Goal: Task Accomplishment & Management: Manage account settings

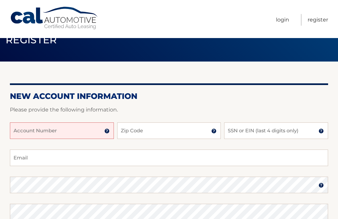
scroll to position [21, 0]
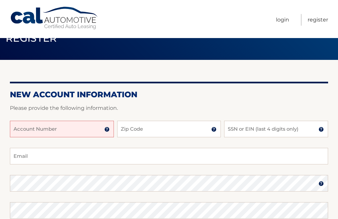
click at [52, 130] on input "Account Number" at bounding box center [62, 129] width 104 height 17
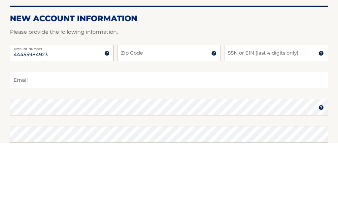
type input "44455984923"
click at [191, 121] on input "Zip Code" at bounding box center [169, 129] width 104 height 17
type input "07936"
click at [307, 121] on input "SSN or EIN (last 4 digits only)" at bounding box center [276, 129] width 104 height 17
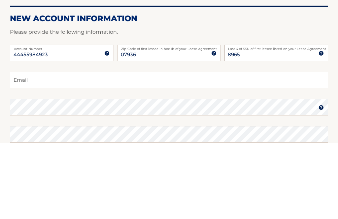
type input "8965"
click at [108, 148] on input "Email" at bounding box center [169, 156] width 319 height 17
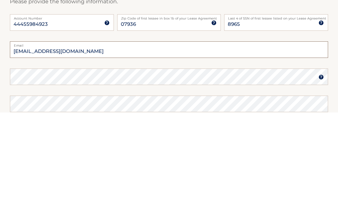
type input "x3bonnie@gmail.com"
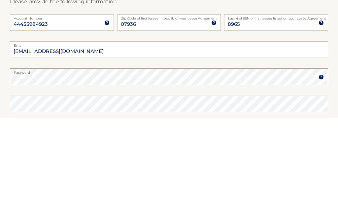
scroll to position [30, 0]
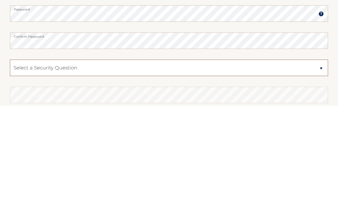
click at [319, 173] on select "Select a Security Question What was the name of your elementary school? What is…" at bounding box center [169, 181] width 319 height 17
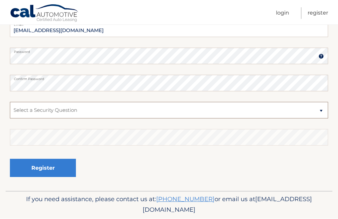
select select "2"
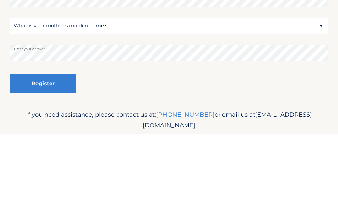
click at [59, 159] on button "Register" at bounding box center [43, 168] width 66 height 18
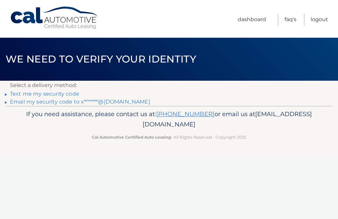
click at [81, 101] on link "Email my security code to x*******@gmail.com" at bounding box center [80, 102] width 140 height 6
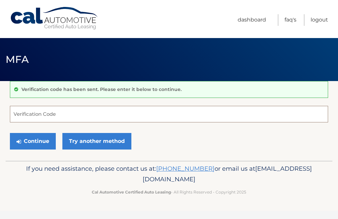
click at [51, 113] on input "Verification Code" at bounding box center [169, 114] width 319 height 17
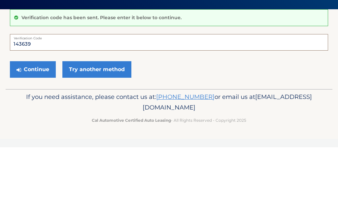
type input "143639"
click at [38, 133] on button "Continue" at bounding box center [33, 141] width 46 height 17
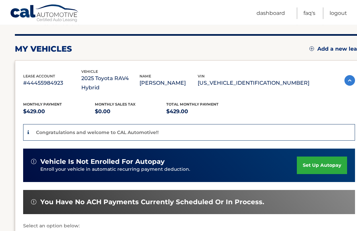
scroll to position [77, 0]
click at [322, 159] on link "set up autopay" at bounding box center [322, 165] width 50 height 18
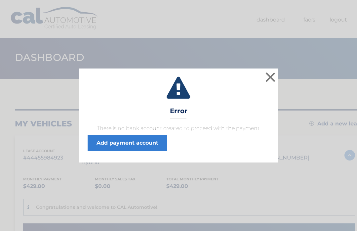
scroll to position [2, 0]
click at [273, 78] on button "×" at bounding box center [270, 76] width 13 height 13
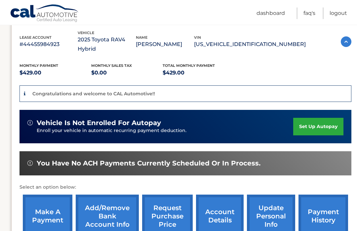
scroll to position [115, 4]
click at [110, 210] on link "Add/Remove bank account info" at bounding box center [107, 215] width 63 height 43
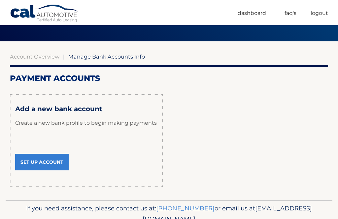
scroll to position [45, 0]
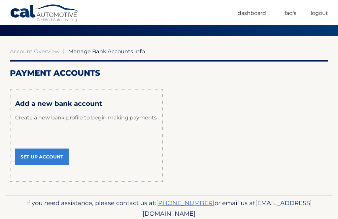
click at [50, 152] on link "Set Up Account" at bounding box center [42, 157] width 54 height 17
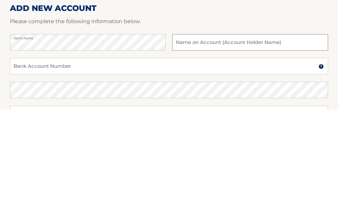
click at [297, 143] on input "text" at bounding box center [251, 151] width 156 height 17
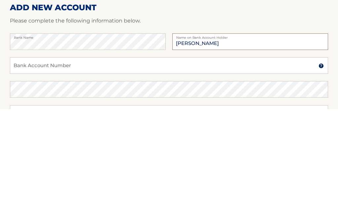
type input "[PERSON_NAME]"
click at [112, 167] on input "Bank Account Number" at bounding box center [169, 175] width 319 height 17
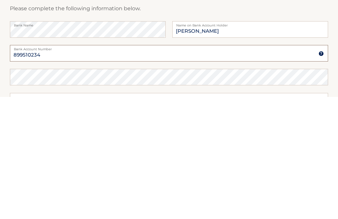
type input "899510234"
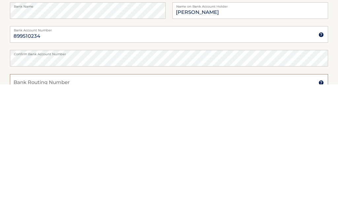
click at [137, 209] on input "Bank Routing Number" at bounding box center [169, 217] width 319 height 17
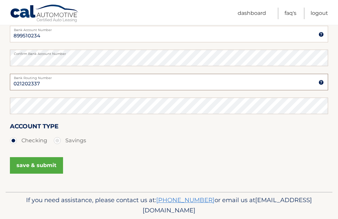
type input "021202337"
click at [58, 170] on button "save & submit" at bounding box center [36, 165] width 53 height 17
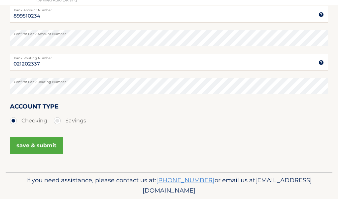
scroll to position [163, 0]
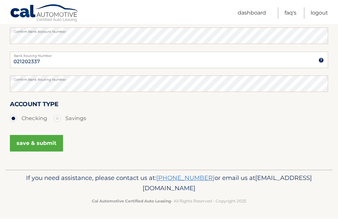
click at [38, 141] on button "save & submit" at bounding box center [36, 143] width 53 height 17
click at [36, 146] on button "save & submit" at bounding box center [36, 143] width 53 height 17
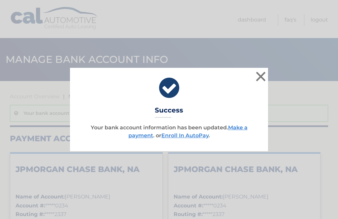
click at [196, 136] on link "Enroll In AutoPay" at bounding box center [185, 135] width 47 height 6
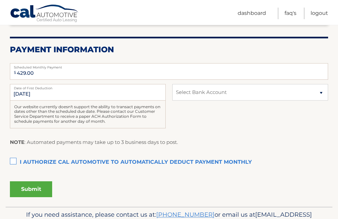
scroll to position [137, 0]
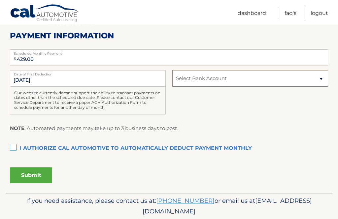
click at [327, 76] on select "Select Bank Account Checking JPMORGAN CHASE BANK, NA *****0234 Checking JPMORGA…" at bounding box center [251, 78] width 156 height 17
select select "NGQ5ZGZiYWItZGM0NS00NDQ2LWI2ZDctM2YwZGY2ODU1MmY5"
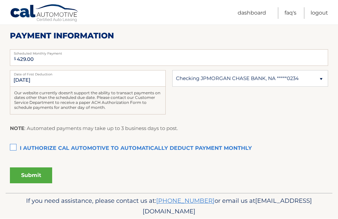
click at [14, 145] on label "I authorize cal automotive to automatically deduct payment monthly This checkbo…" at bounding box center [169, 148] width 319 height 13
click at [0, 0] on input "I authorize cal automotive to automatically deduct payment monthly This checkbo…" at bounding box center [0, 0] width 0 height 0
click at [32, 174] on button "Submit" at bounding box center [31, 176] width 42 height 16
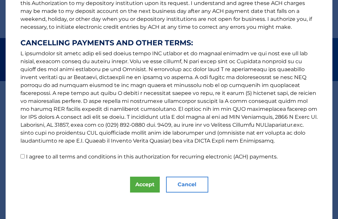
scroll to position [101, 0]
click at [21, 158] on input "I agree to all terms and conditions in this authorization for recurring electro…" at bounding box center [22, 156] width 4 height 4
checkbox input "true"
click at [147, 188] on button "Accept" at bounding box center [145, 185] width 30 height 16
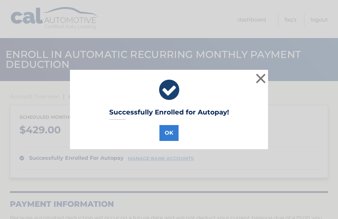
click at [167, 146] on div "Successfully Enrolled for Autopay! OK ×" at bounding box center [169, 109] width 198 height 79
click at [166, 134] on button "OK" at bounding box center [169, 133] width 19 height 16
